Goal: Navigation & Orientation: Understand site structure

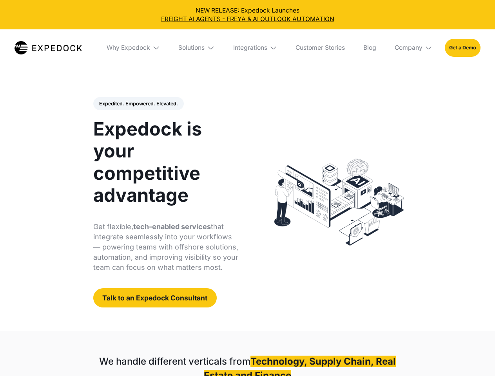
select select
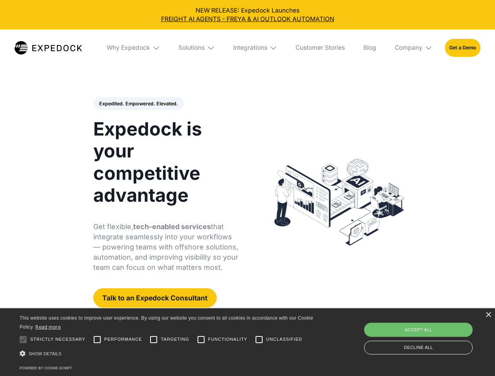
click at [247, 48] on div "Integrations" at bounding box center [250, 48] width 34 height 8
click at [134, 48] on div "Why Expedock" at bounding box center [121, 48] width 43 height 8
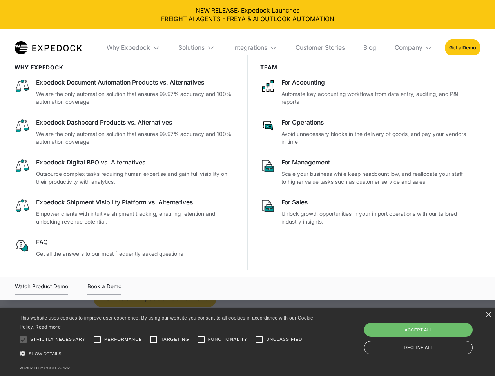
click at [197, 48] on div "Solutions" at bounding box center [191, 48] width 26 height 8
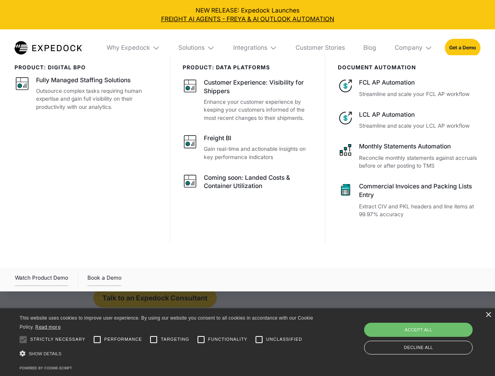
click at [255, 48] on div "Integrations" at bounding box center [250, 48] width 34 height 8
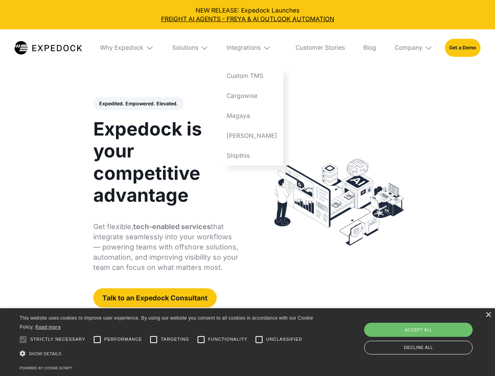
click at [414, 48] on div "Company" at bounding box center [409, 48] width 28 height 8
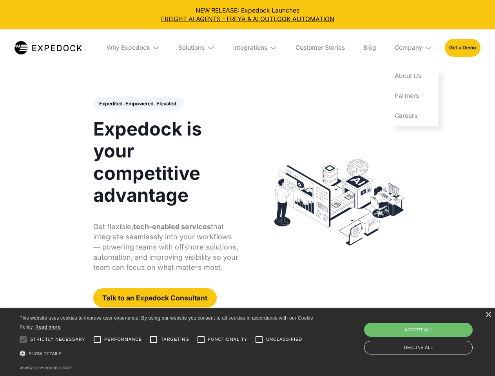
click at [138, 104] on div "Expedited. Empowered. Elevated. Automate Freight Document Extraction at 99.97% …" at bounding box center [165, 202] width 145 height 211
click at [23, 340] on div at bounding box center [23, 340] width 16 height 16
click at [97, 340] on input "Performance" at bounding box center [97, 340] width 16 height 16
checkbox input "true"
click at [154, 340] on input "Targeting" at bounding box center [154, 340] width 16 height 16
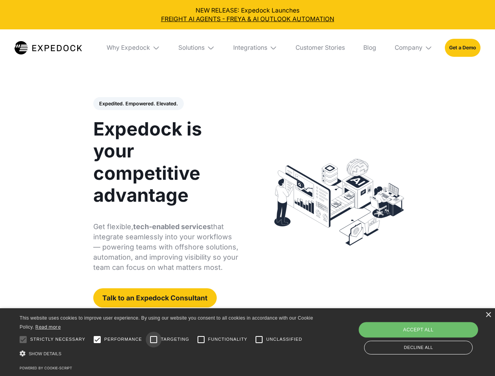
checkbox input "true"
click at [201, 340] on input "Functionality" at bounding box center [201, 340] width 16 height 16
checkbox input "true"
